Goal: Task Accomplishment & Management: Use online tool/utility

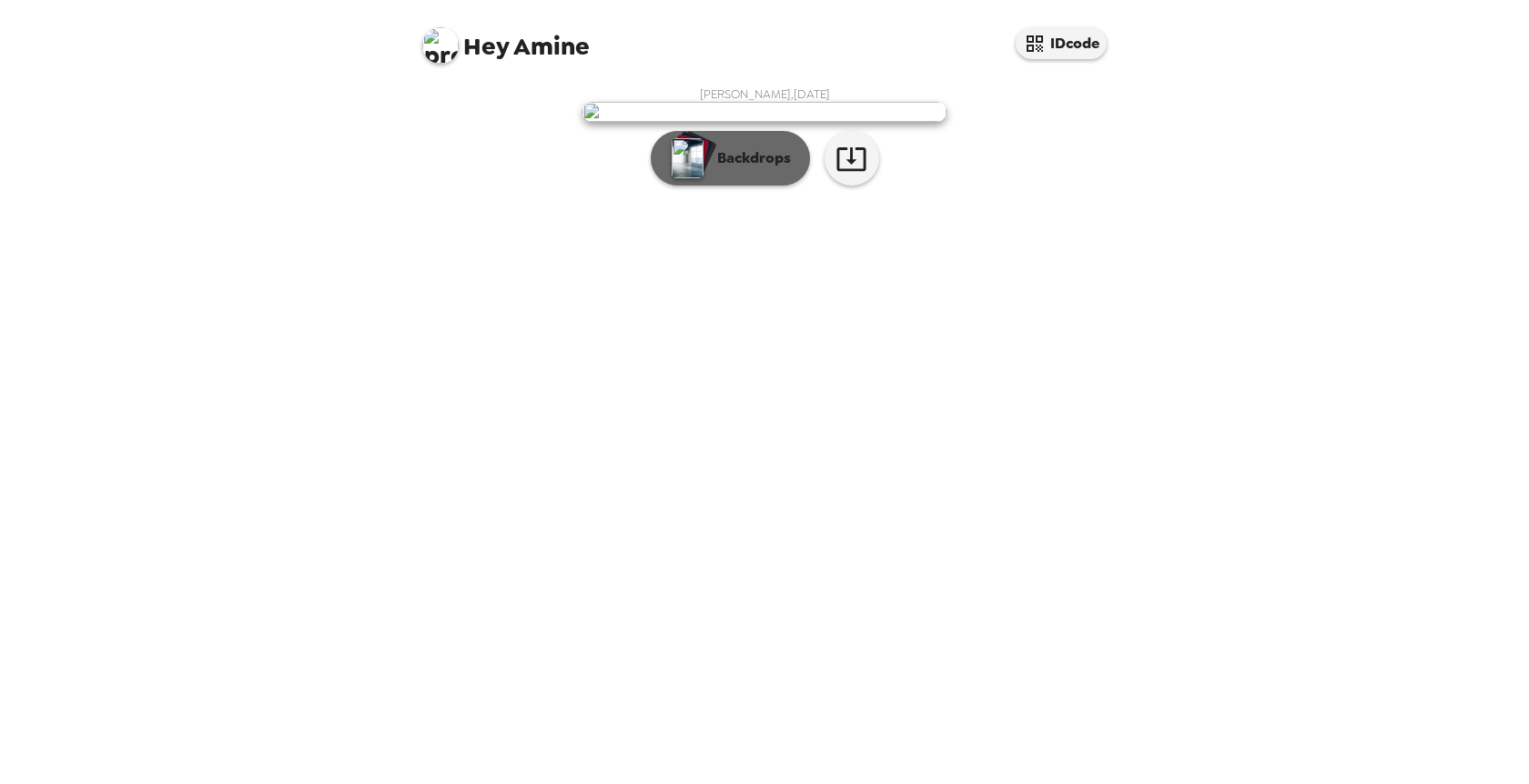
click at [759, 169] on p "Backdrops" at bounding box center [749, 158] width 83 height 22
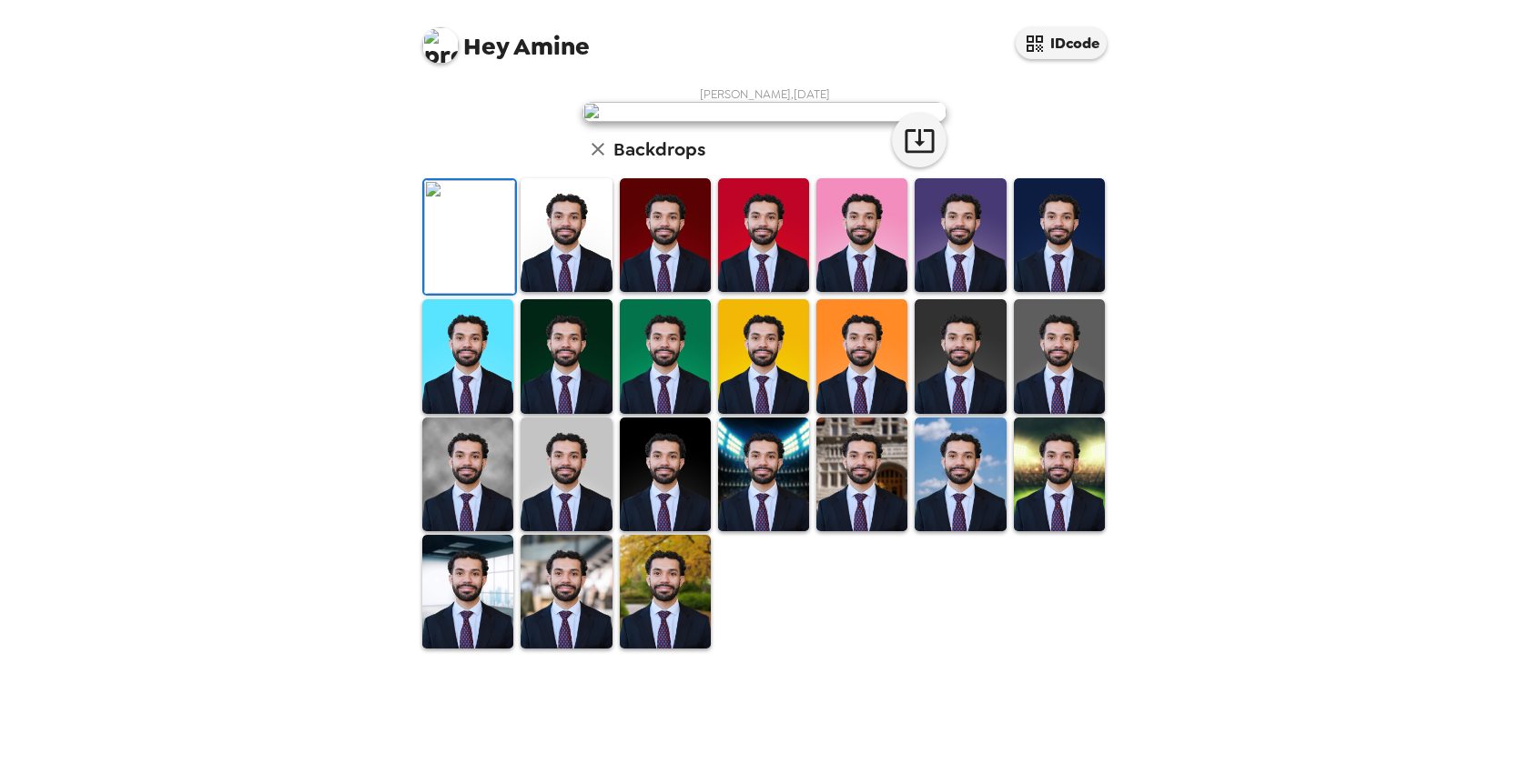
scroll to position [270, 0]
click at [563, 292] on img at bounding box center [566, 235] width 91 height 113
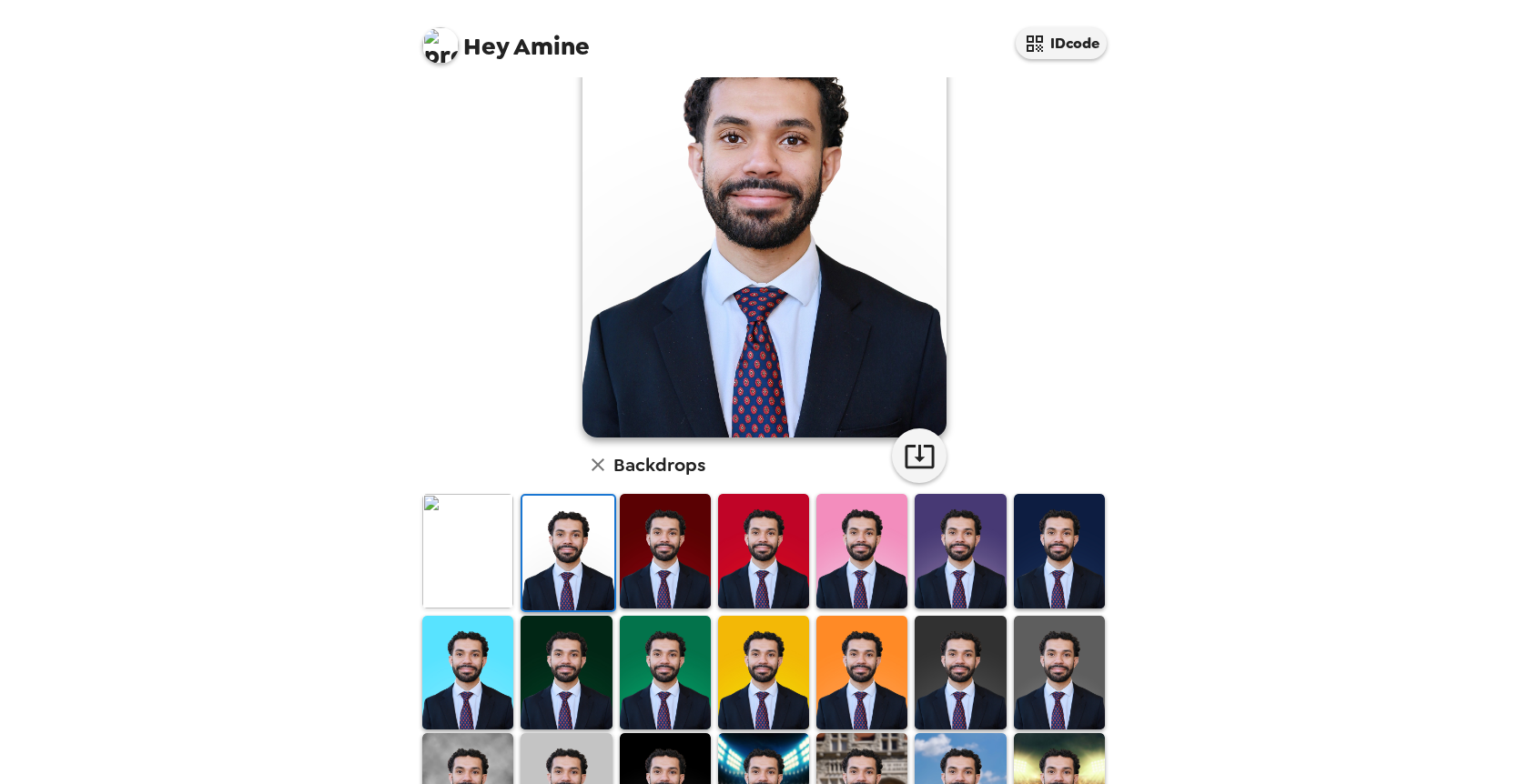
scroll to position [40, 0]
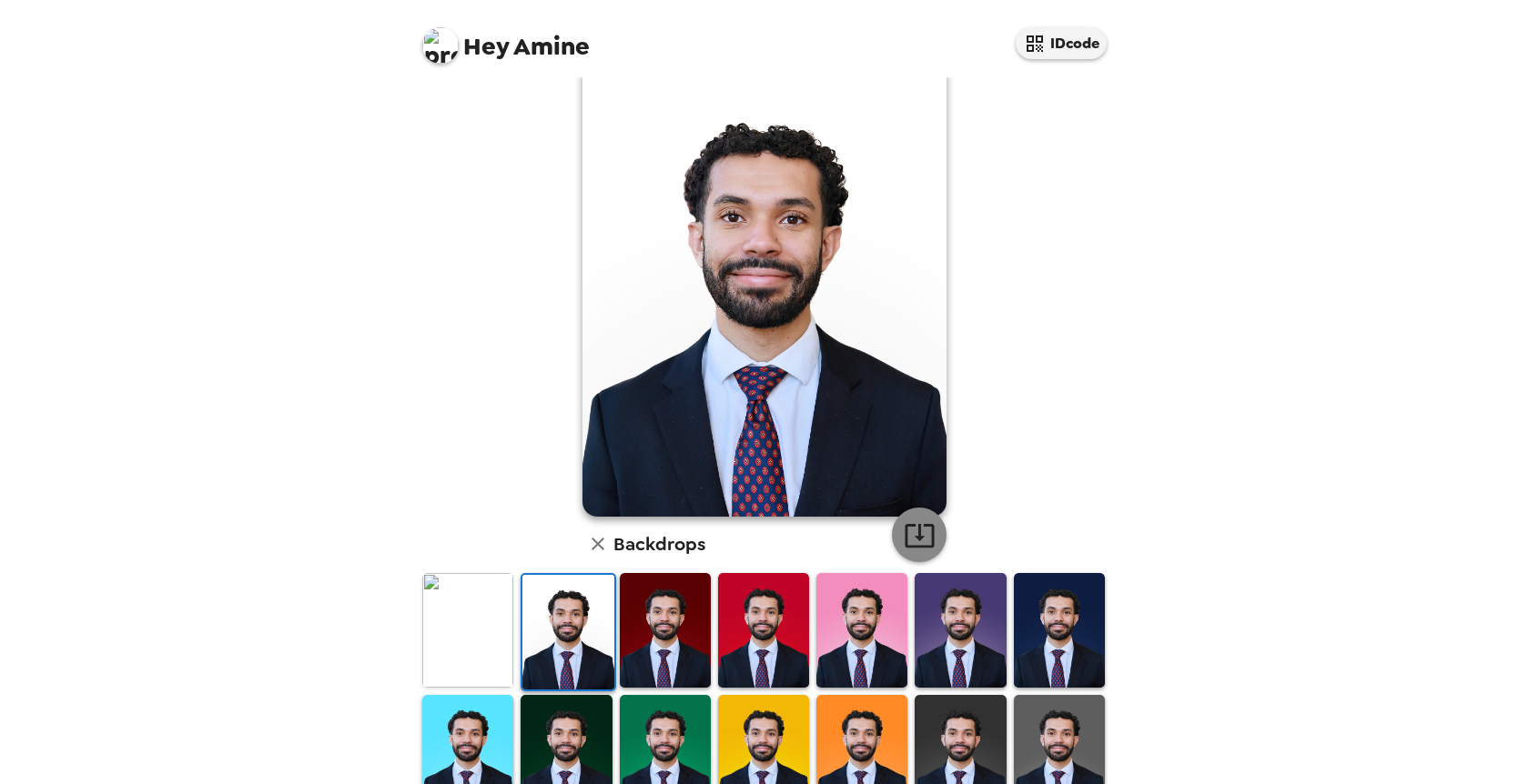
click at [918, 519] on button "button" at bounding box center [919, 536] width 55 height 55
click at [457, 616] on img at bounding box center [468, 630] width 91 height 113
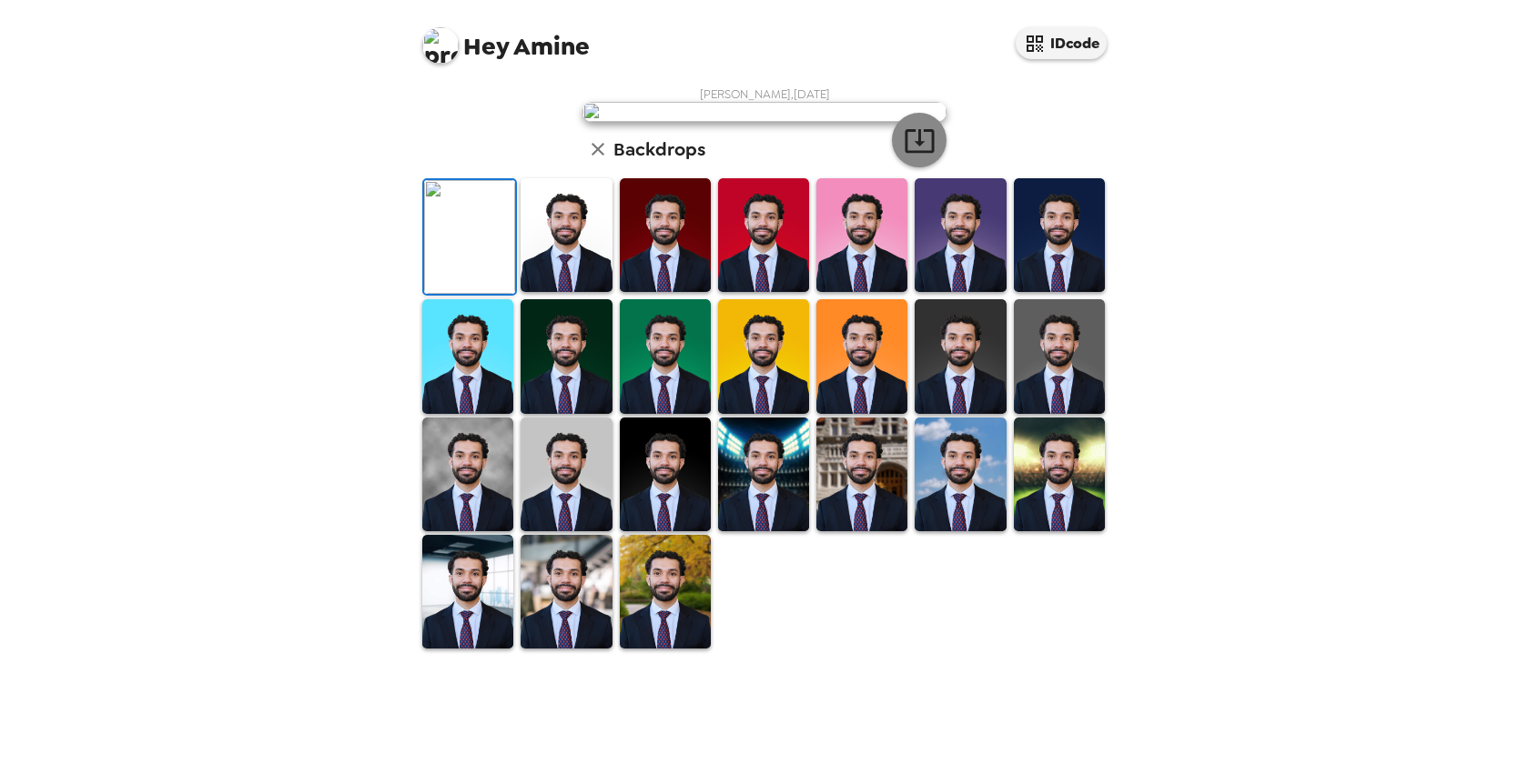
click at [913, 157] on icon "button" at bounding box center [920, 141] width 32 height 32
click at [684, 413] on img at bounding box center [665, 356] width 91 height 113
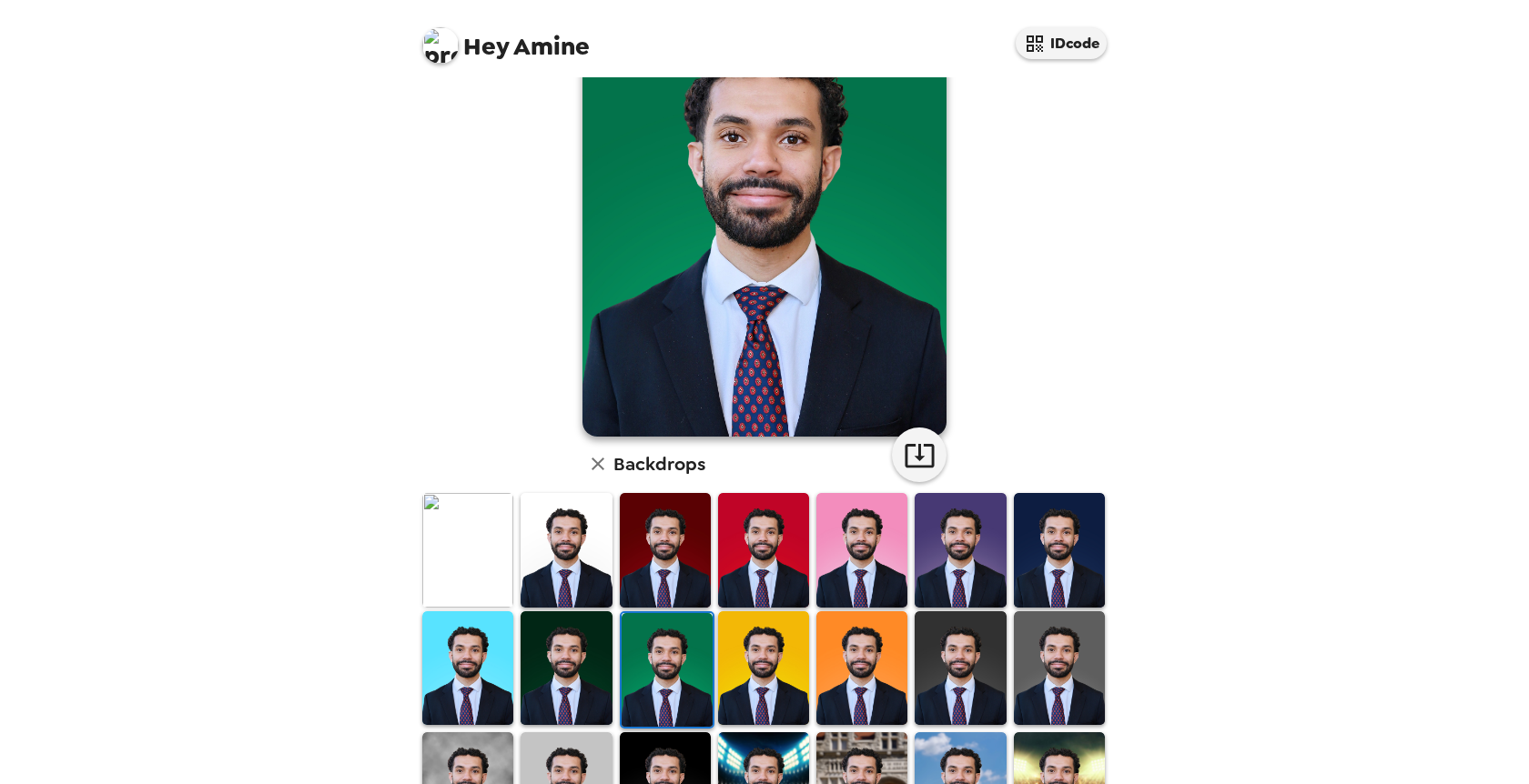
scroll to position [0, 0]
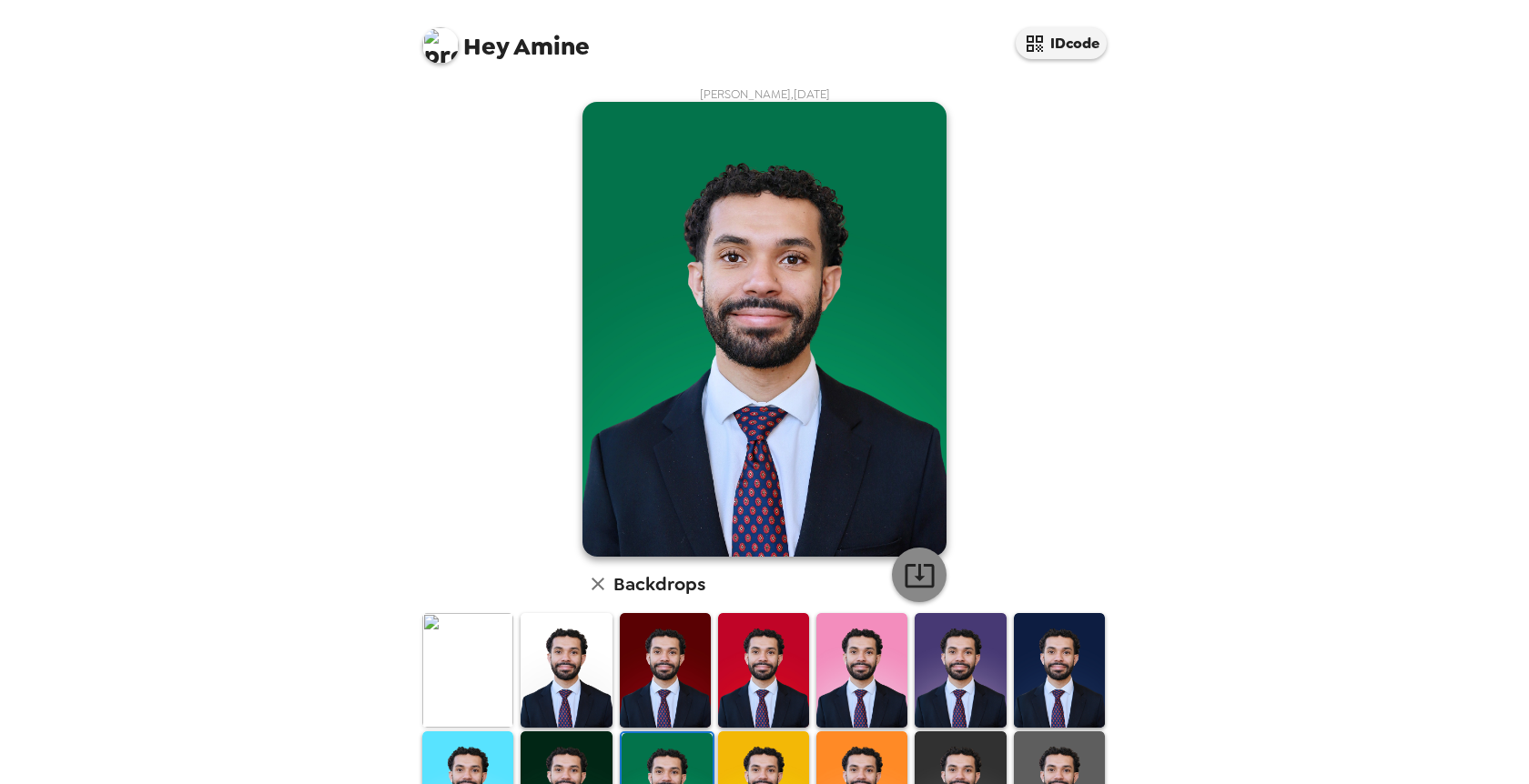
click at [906, 570] on icon "button" at bounding box center [919, 575] width 29 height 24
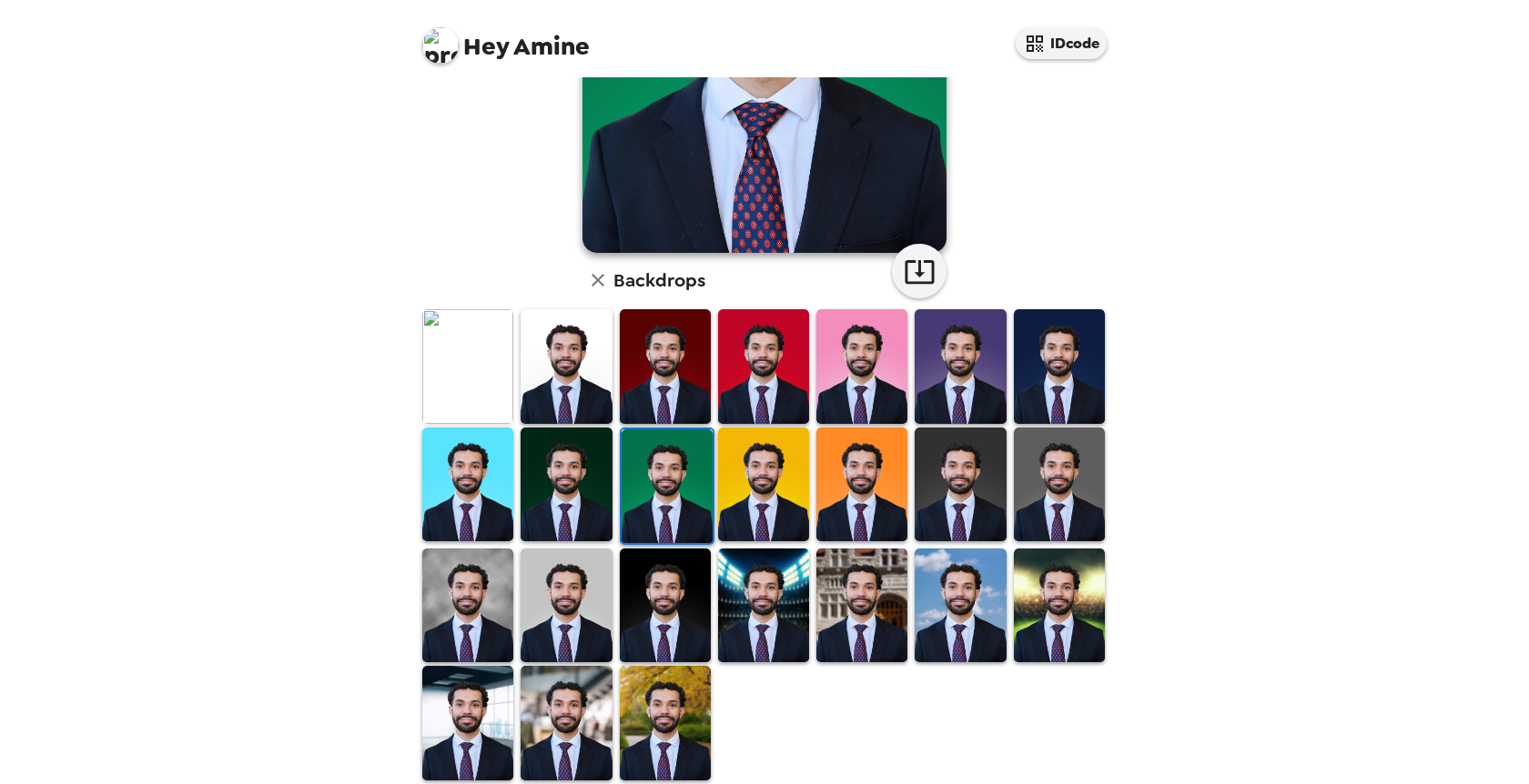
scroll to position [330, 0]
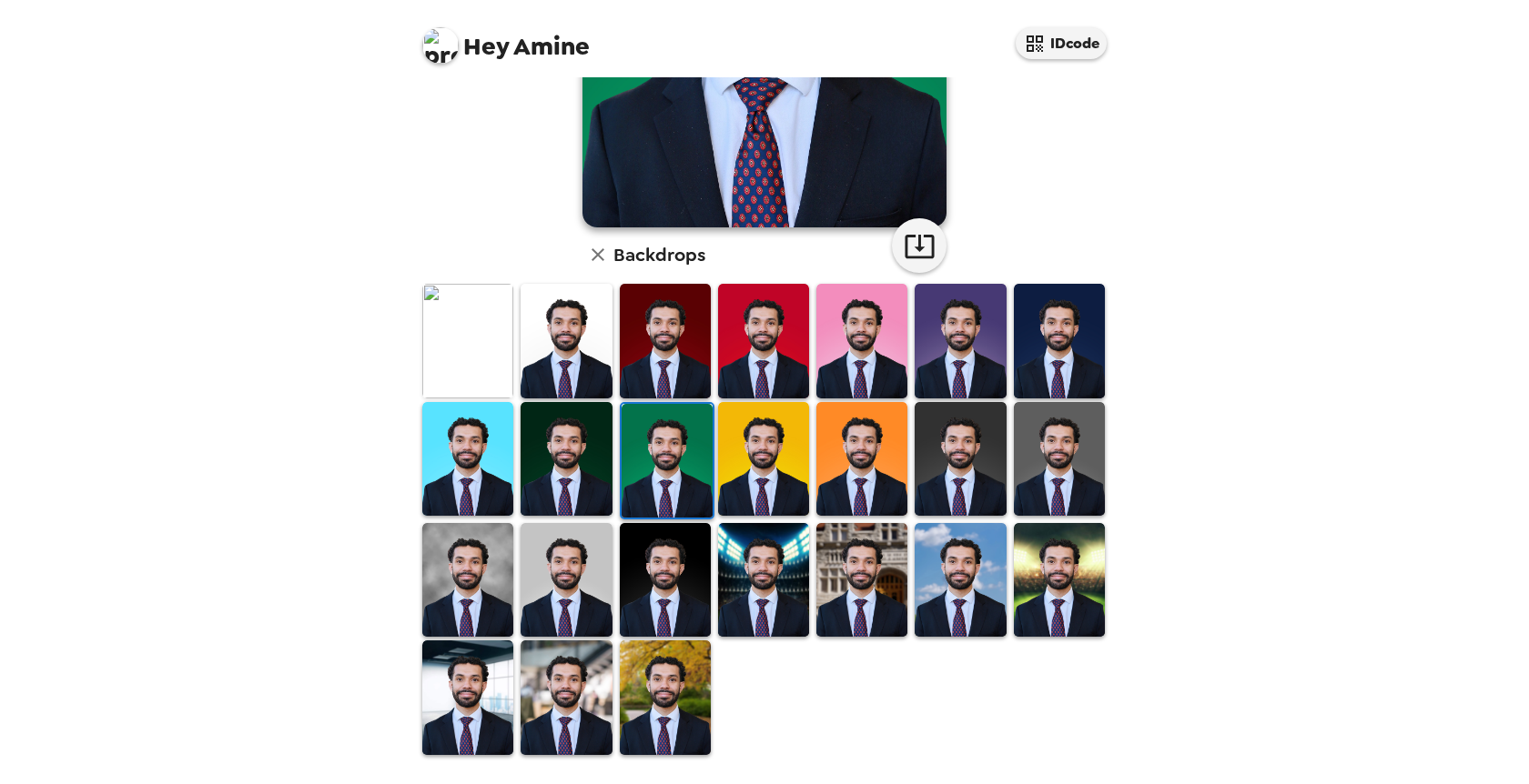
click at [648, 709] on img at bounding box center [665, 697] width 91 height 113
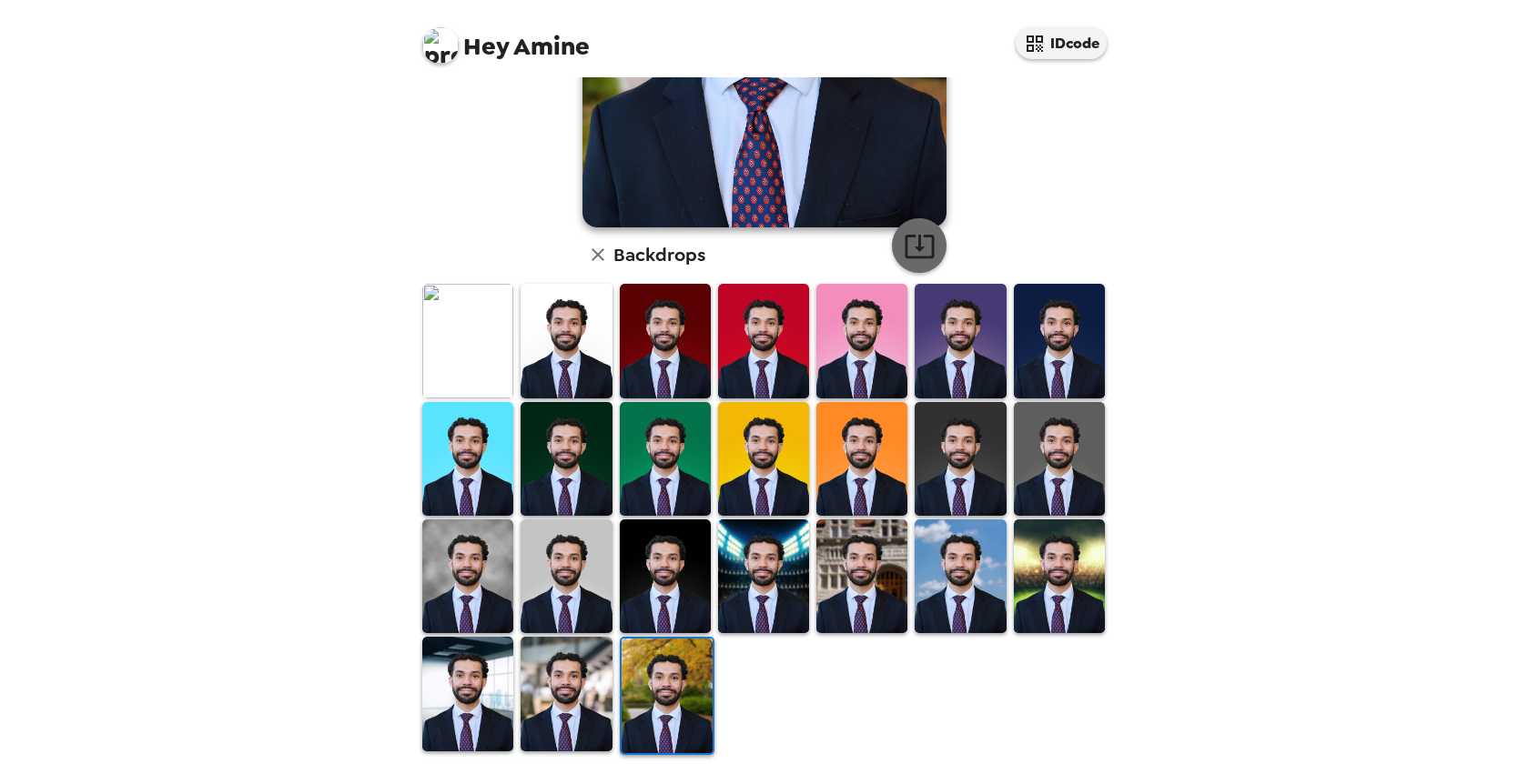
click at [917, 239] on icon "button" at bounding box center [920, 247] width 32 height 32
click at [979, 548] on img at bounding box center [960, 576] width 91 height 113
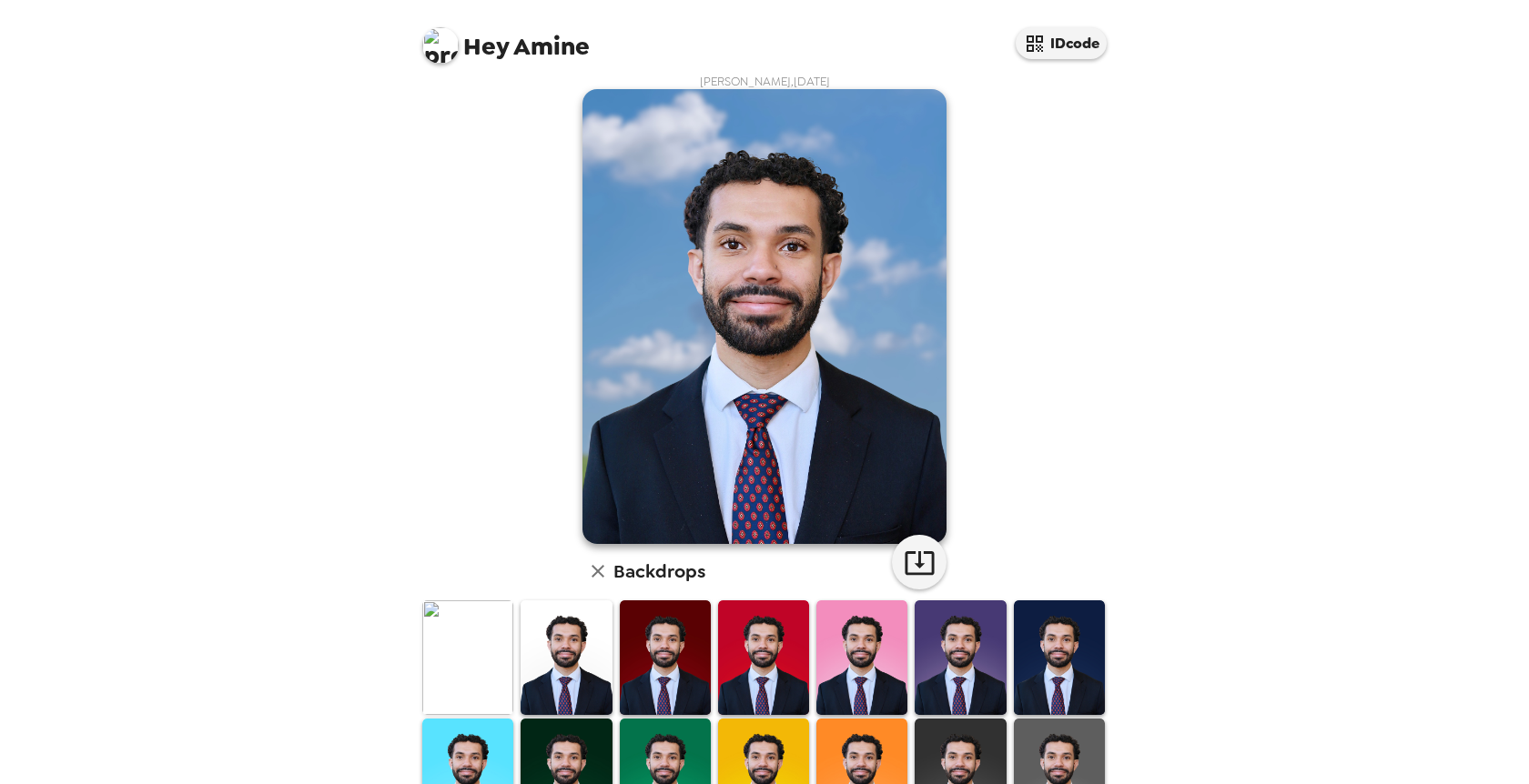
scroll to position [0, 0]
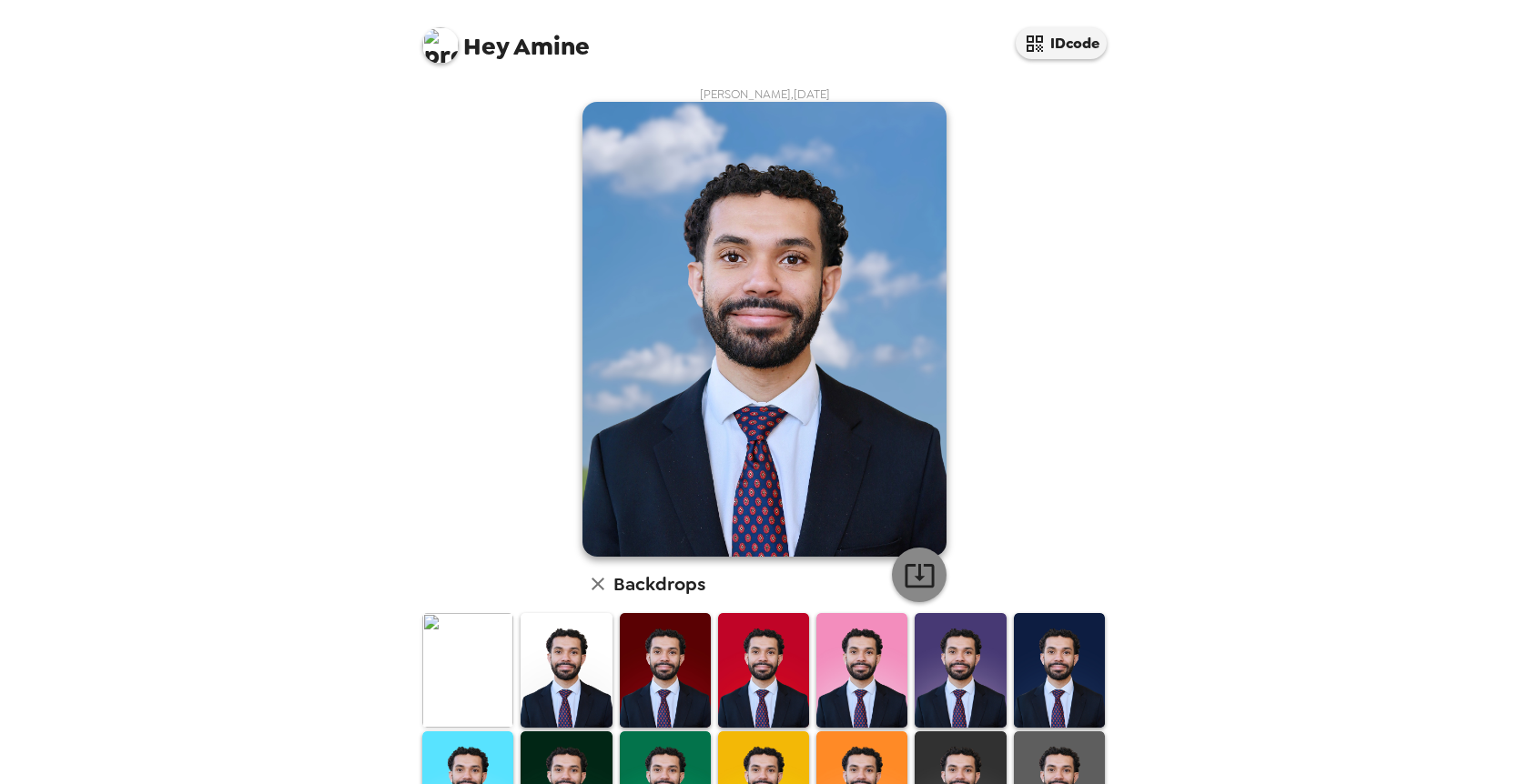
click at [935, 575] on icon "button" at bounding box center [920, 575] width 32 height 32
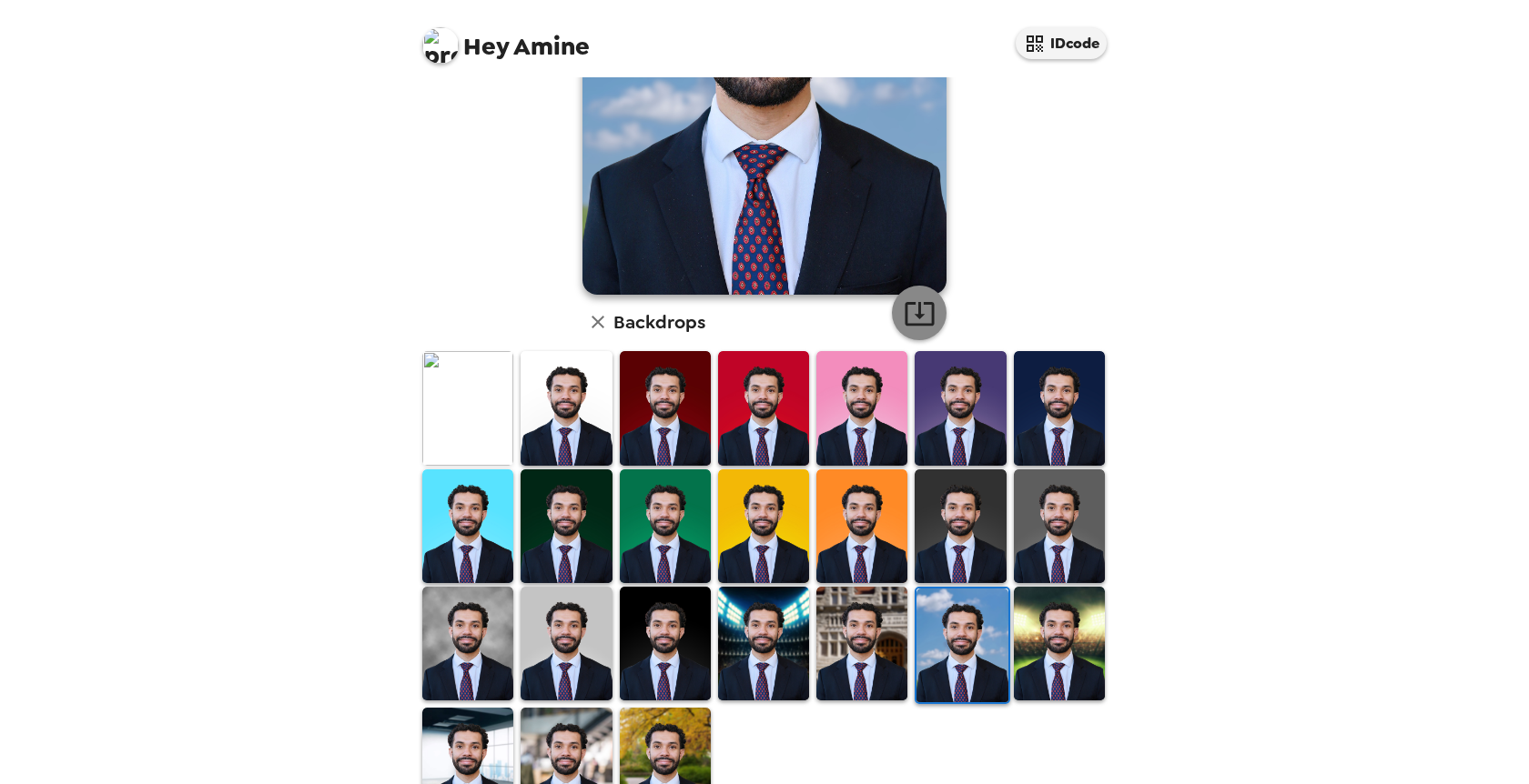
scroll to position [330, 0]
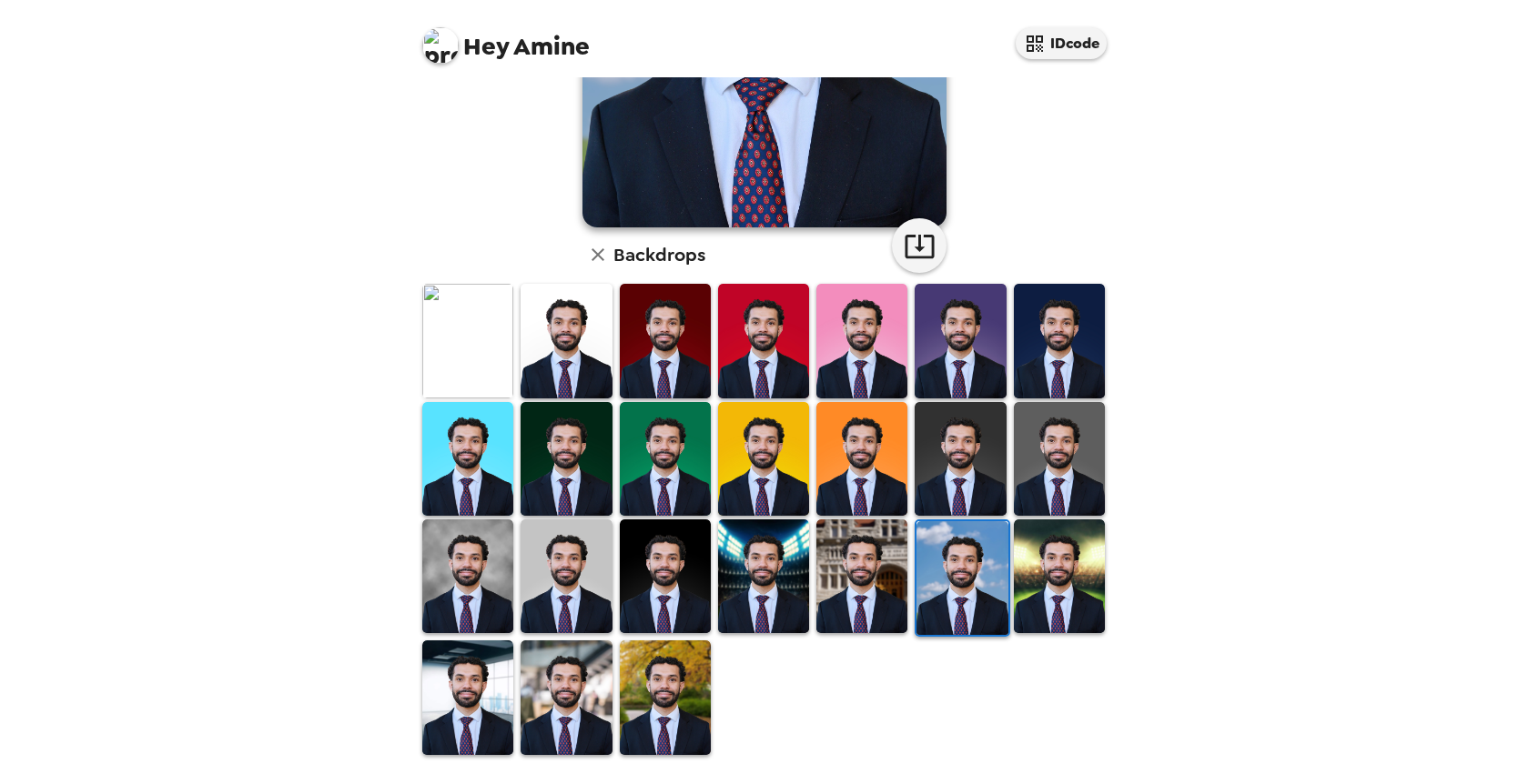
click at [578, 674] on img at bounding box center [566, 697] width 91 height 113
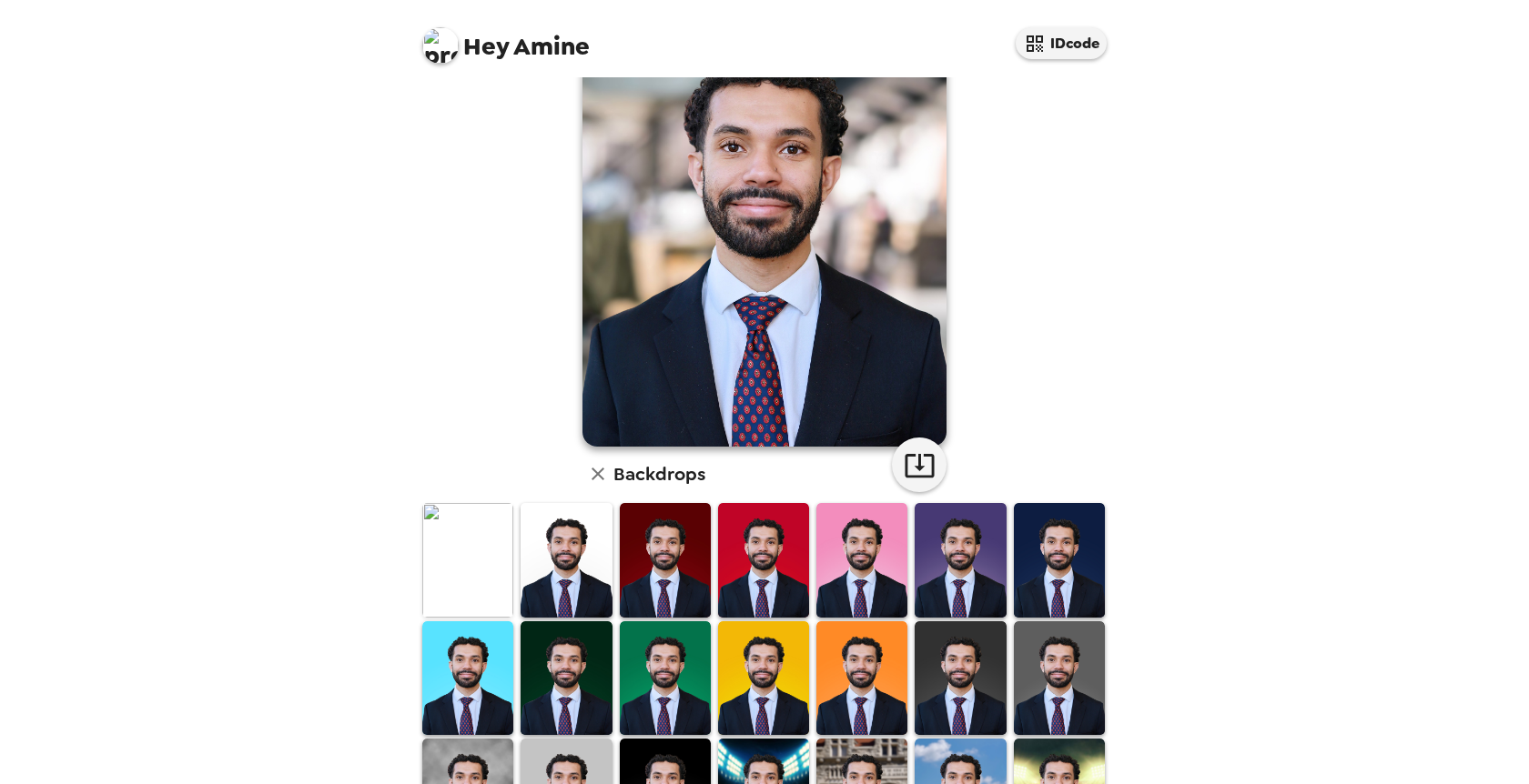
scroll to position [107, 0]
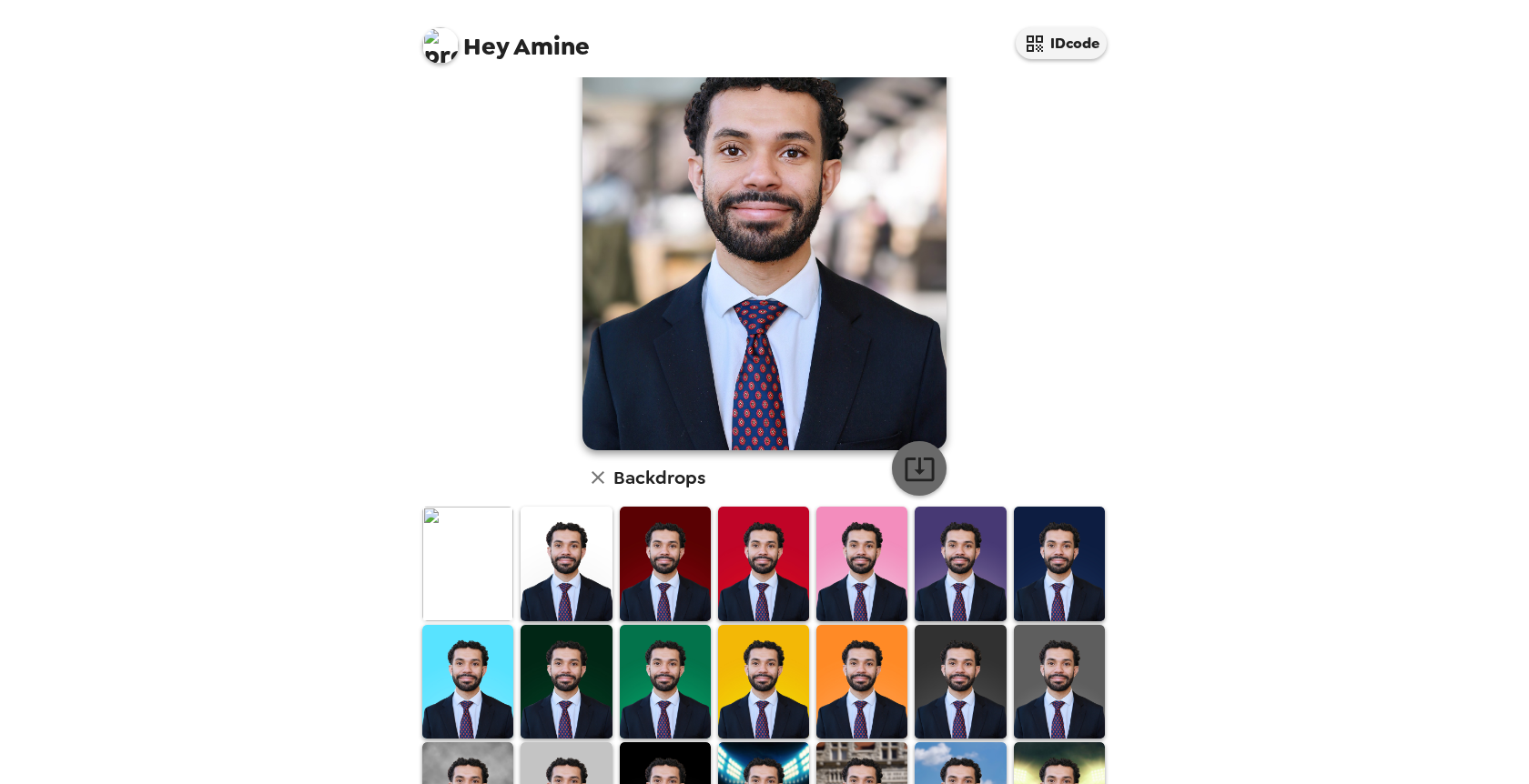
click at [923, 467] on icon "button" at bounding box center [920, 469] width 32 height 32
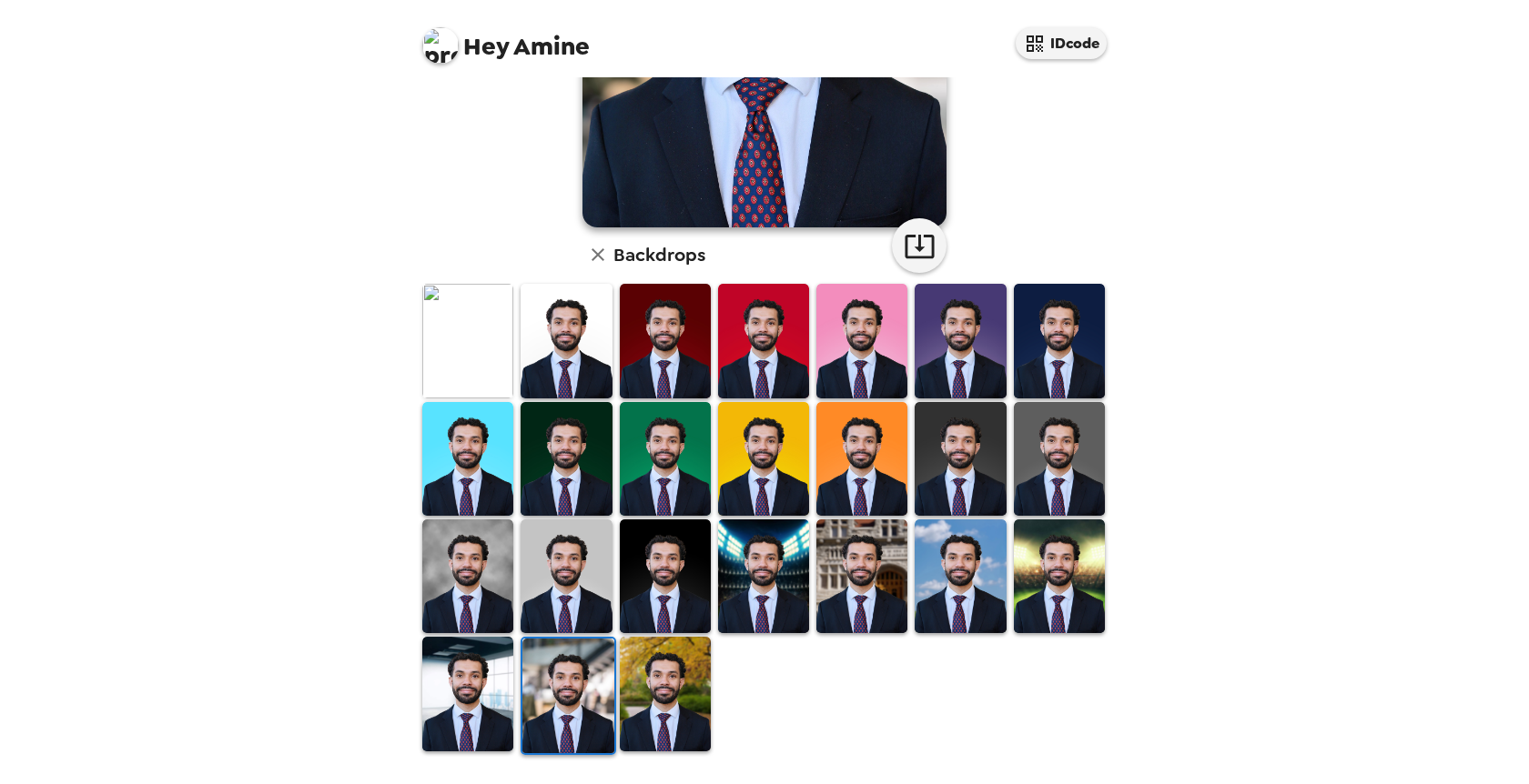
click at [455, 678] on img at bounding box center [468, 693] width 91 height 113
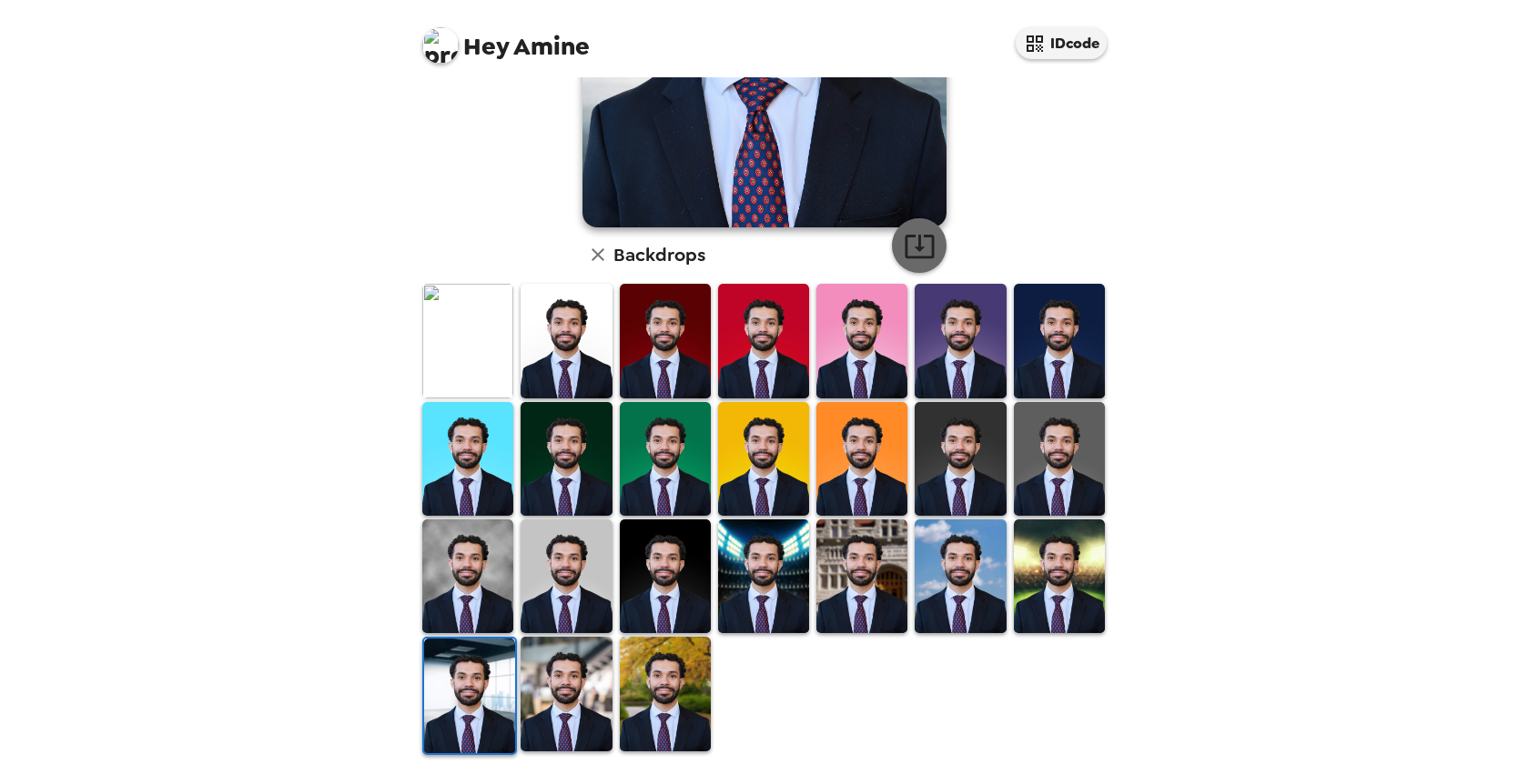
click at [922, 244] on icon "button" at bounding box center [920, 247] width 32 height 32
click at [667, 543] on img at bounding box center [665, 576] width 91 height 113
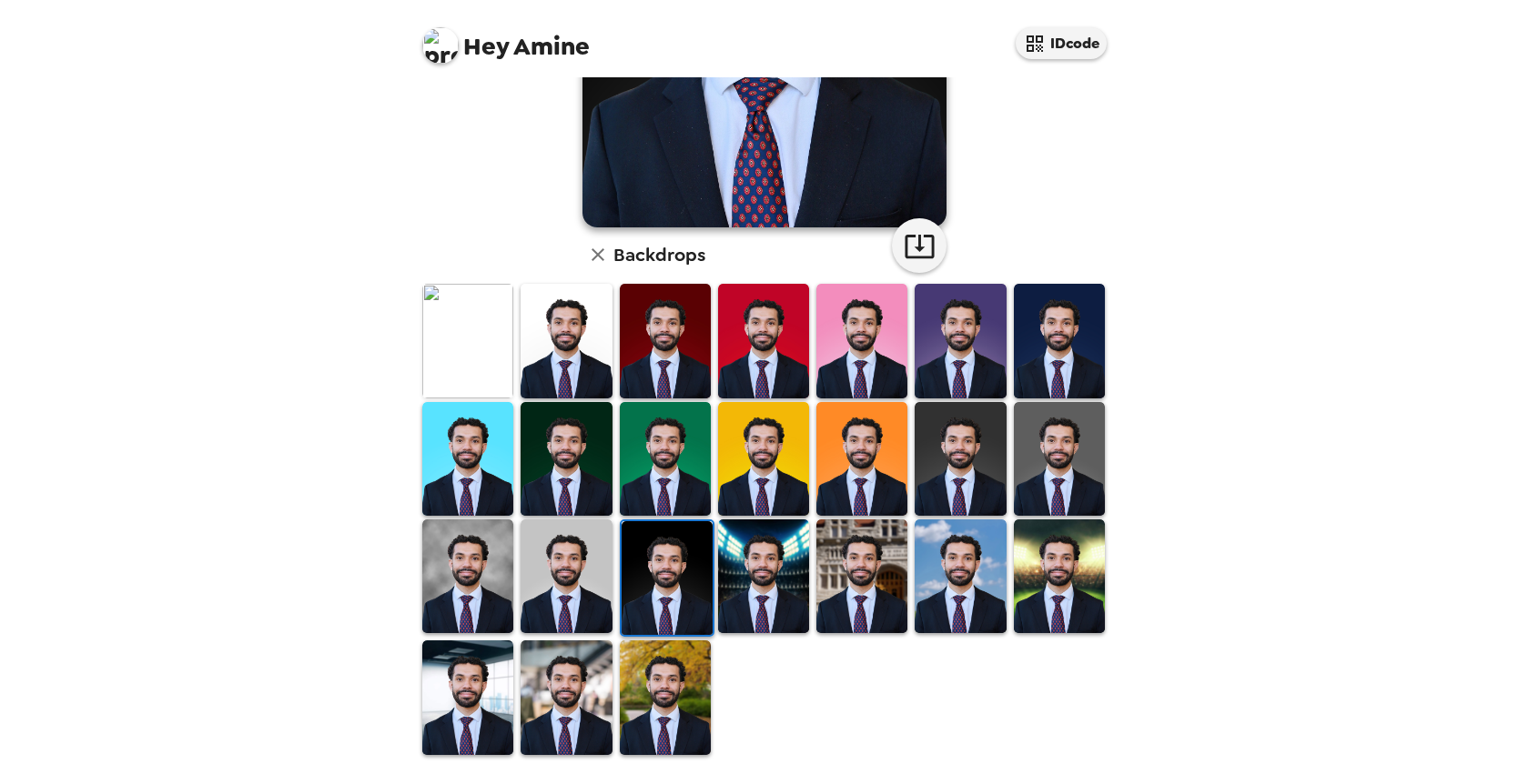
click at [462, 550] on img at bounding box center [468, 576] width 91 height 113
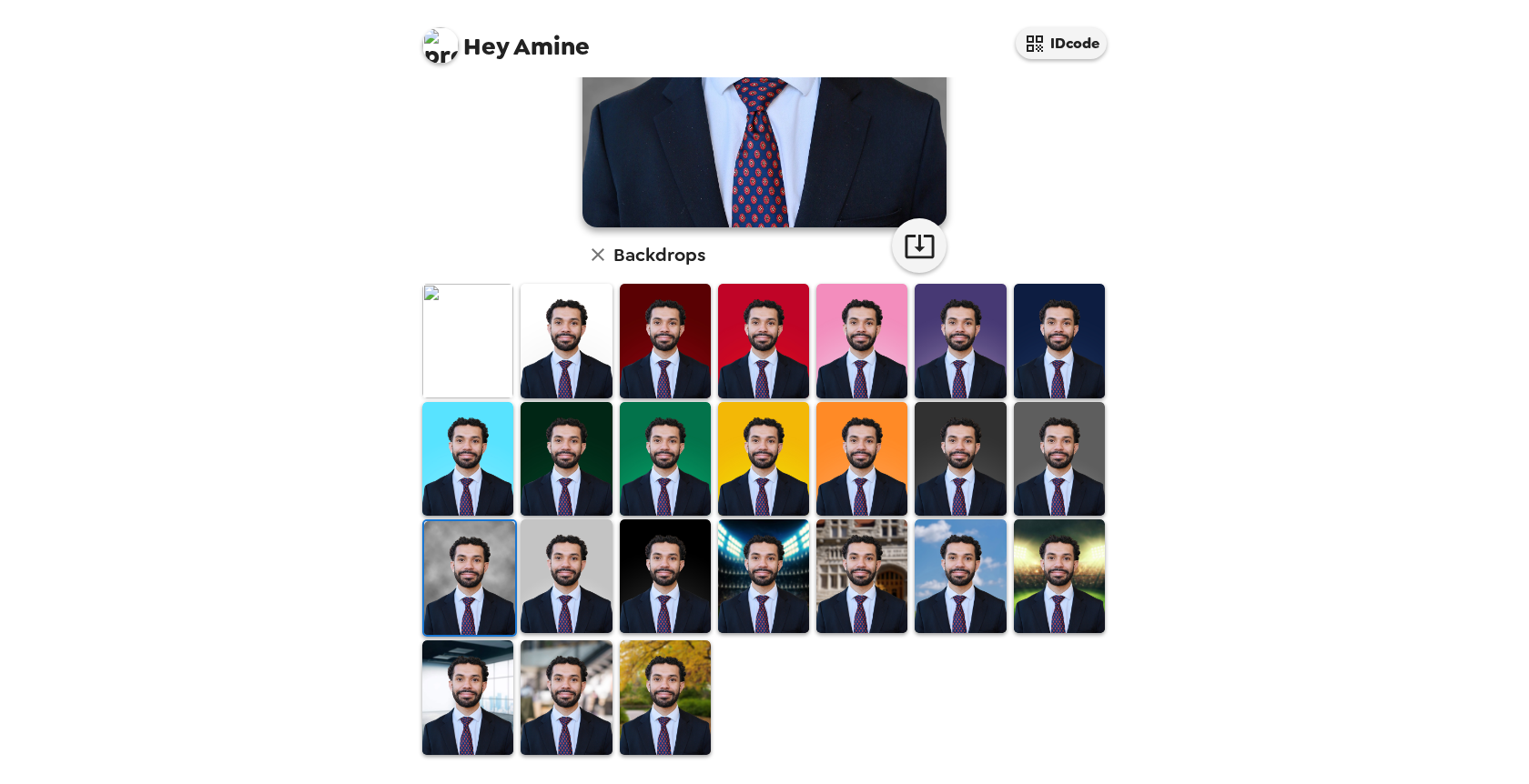
scroll to position [0, 0]
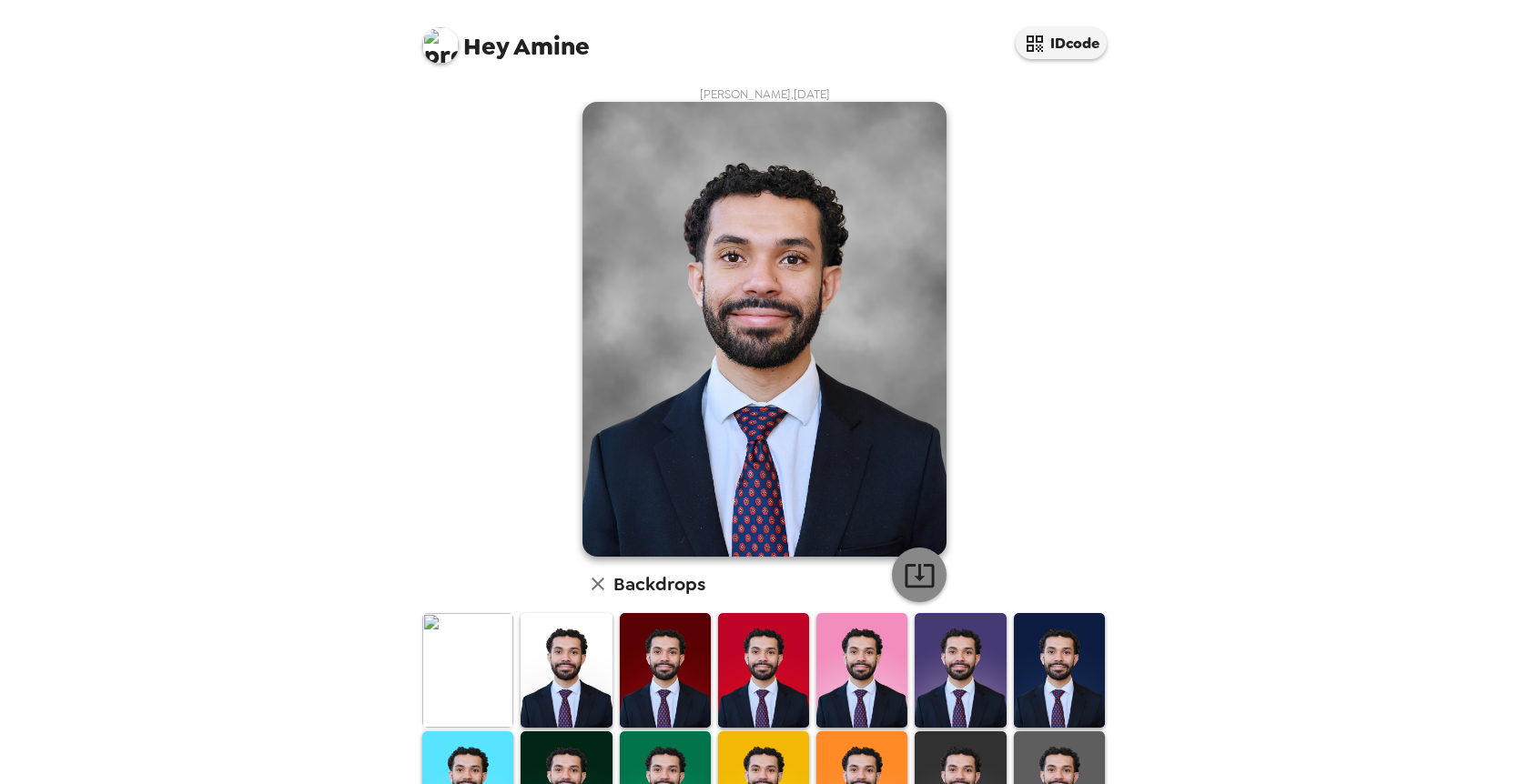
click at [921, 564] on icon "button" at bounding box center [920, 575] width 32 height 32
